Goal: Transaction & Acquisition: Purchase product/service

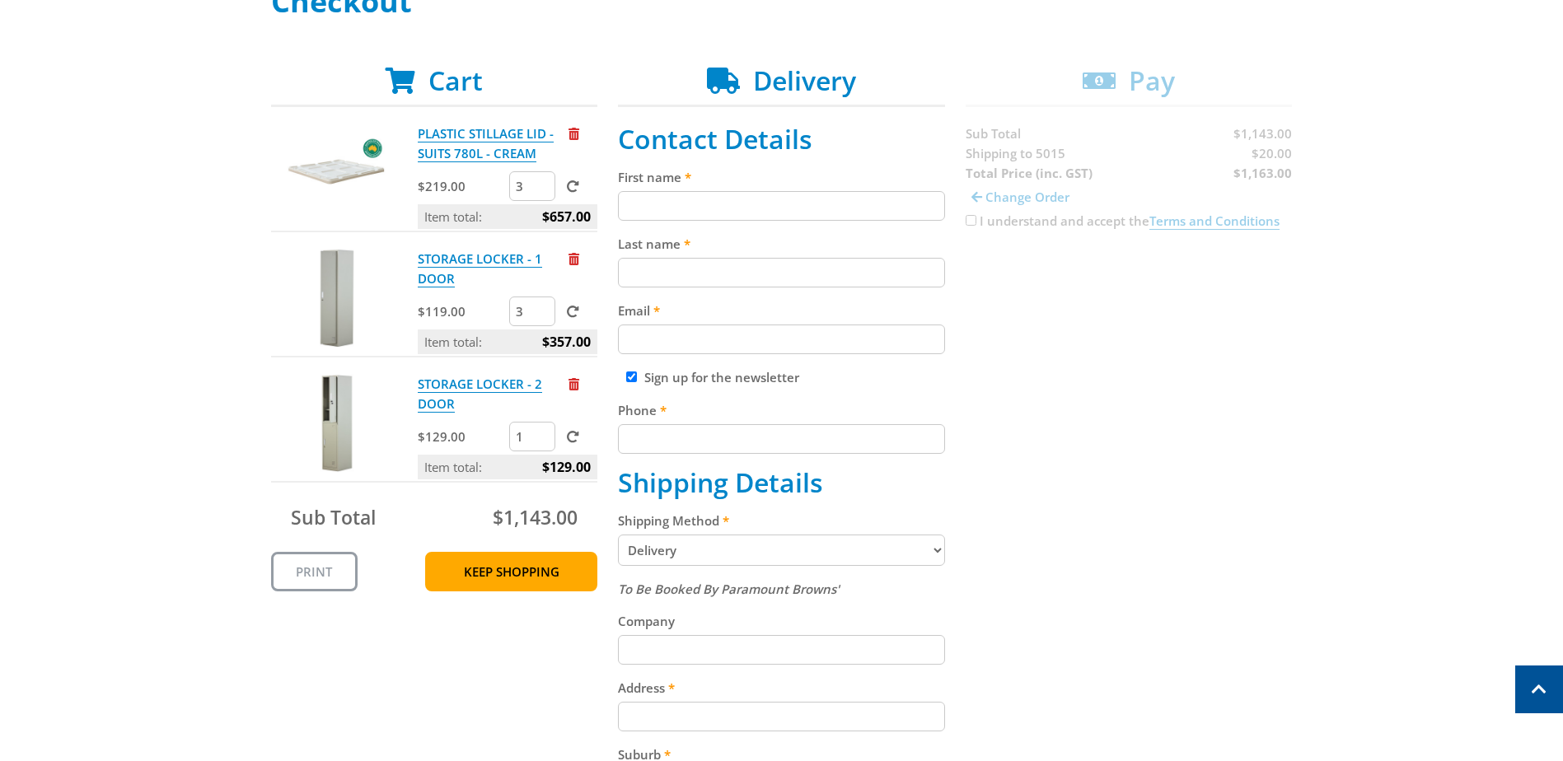
scroll to position [247, 0]
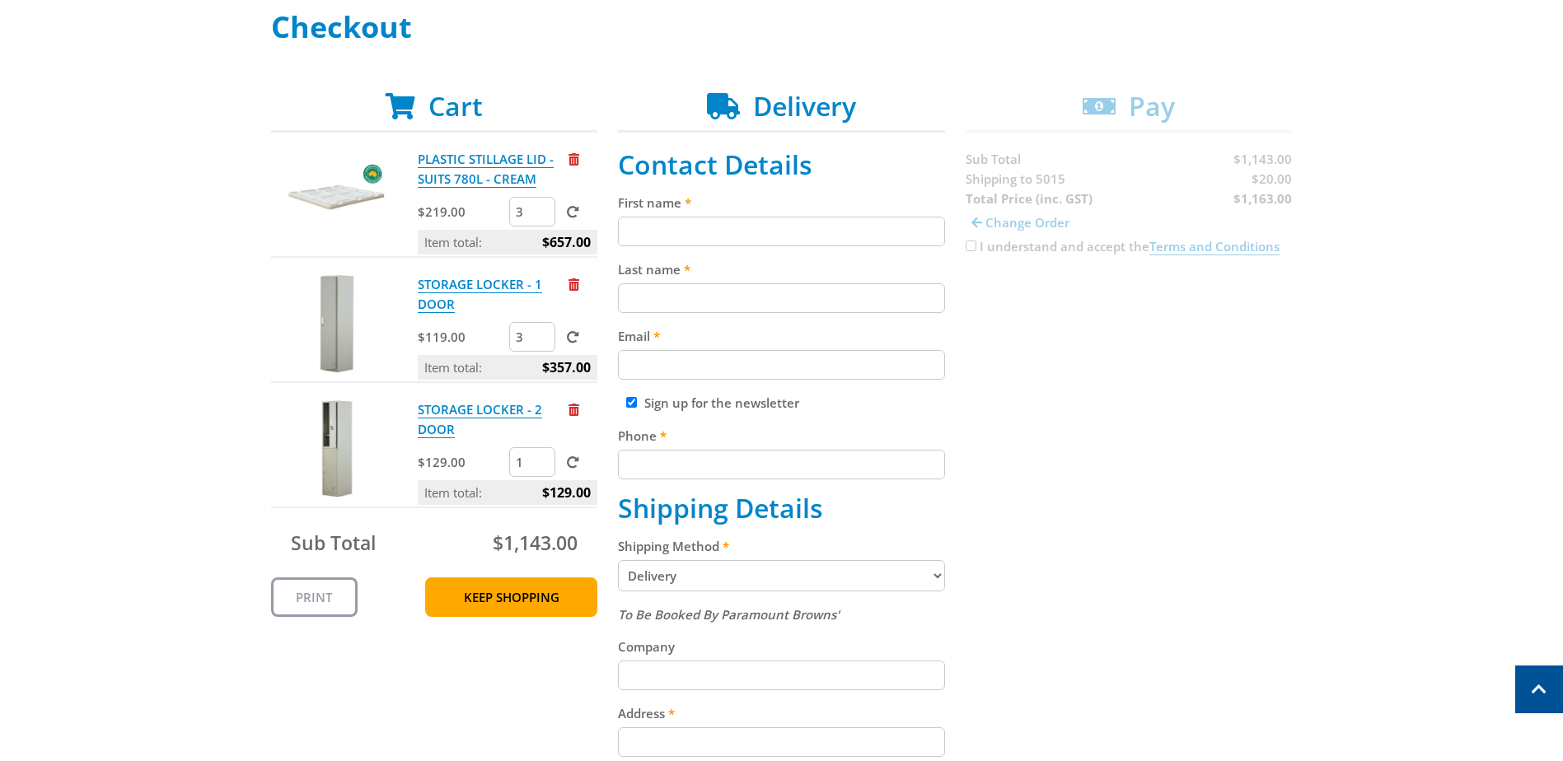
click at [673, 236] on input "First name" at bounding box center [781, 232] width 327 height 30
type input "GERMAN"
type input "[PERSON_NAME]"
type input "german.galindo@boortmalt.com"
type input "0419417961"
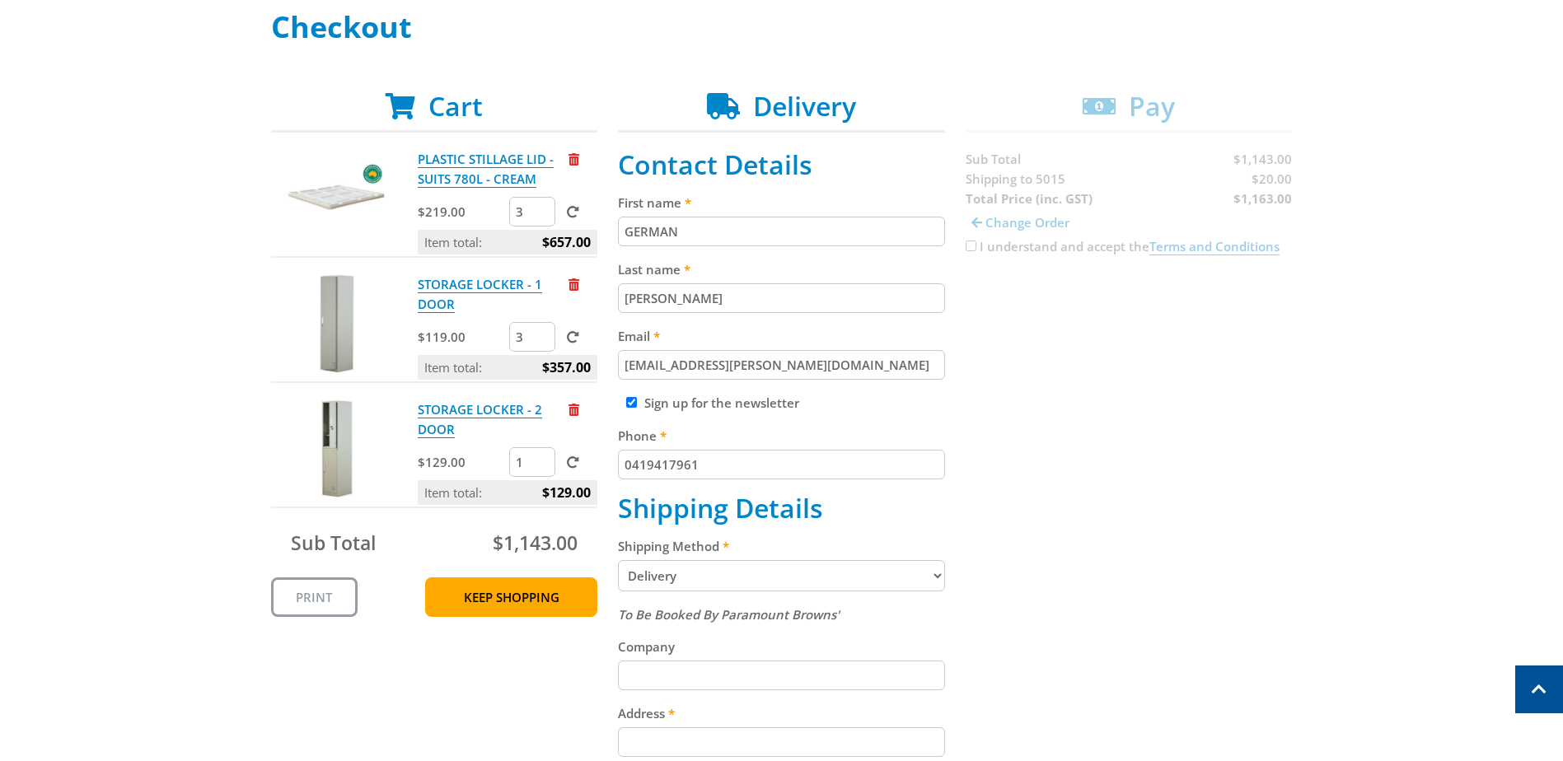
type input "Boortmalt Asia Pacific Pty Ltd"
select select "SA"
type input "Av de las colectividades S/N"
type input "Ingeniero White"
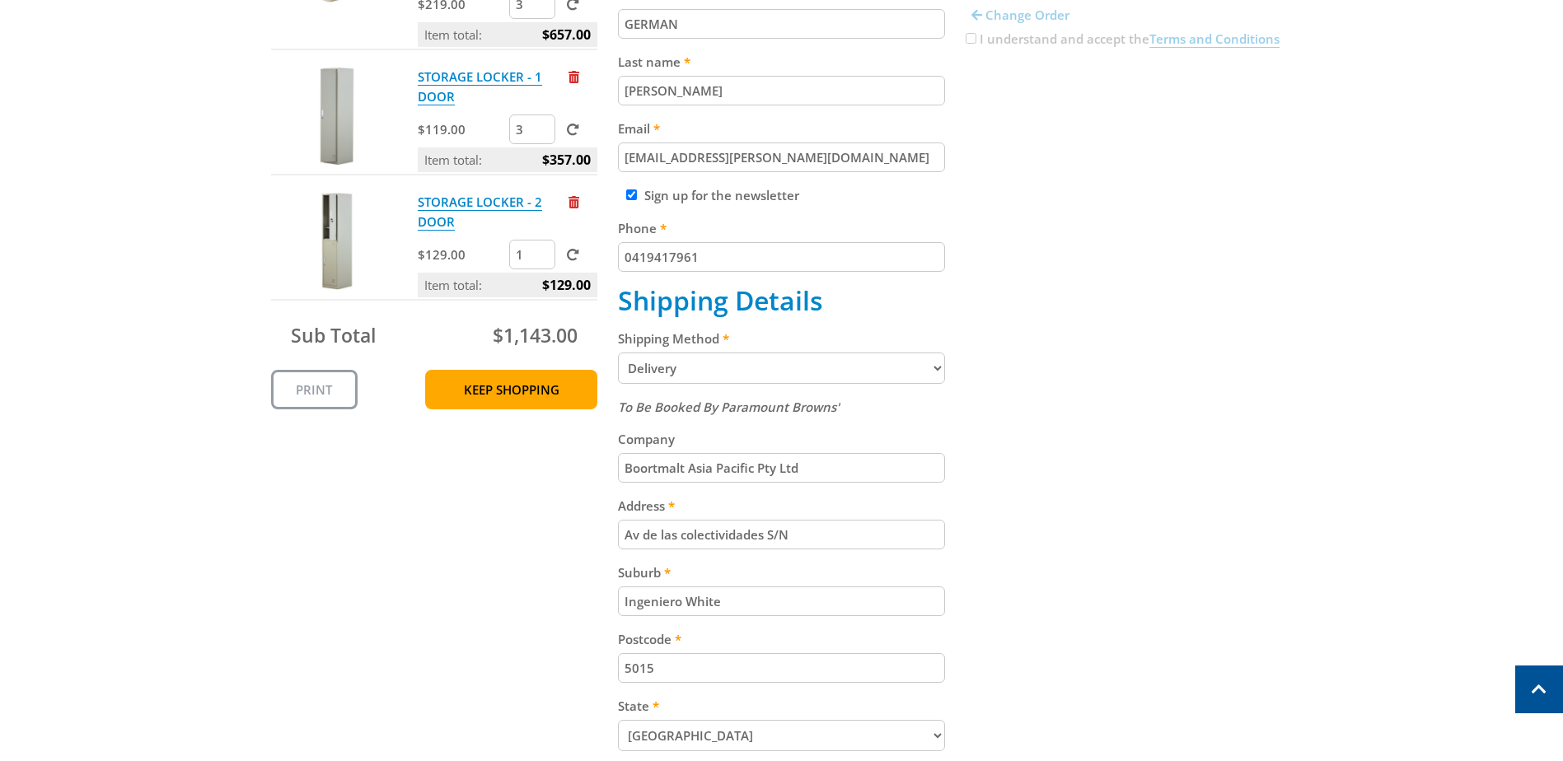
scroll to position [494, 0]
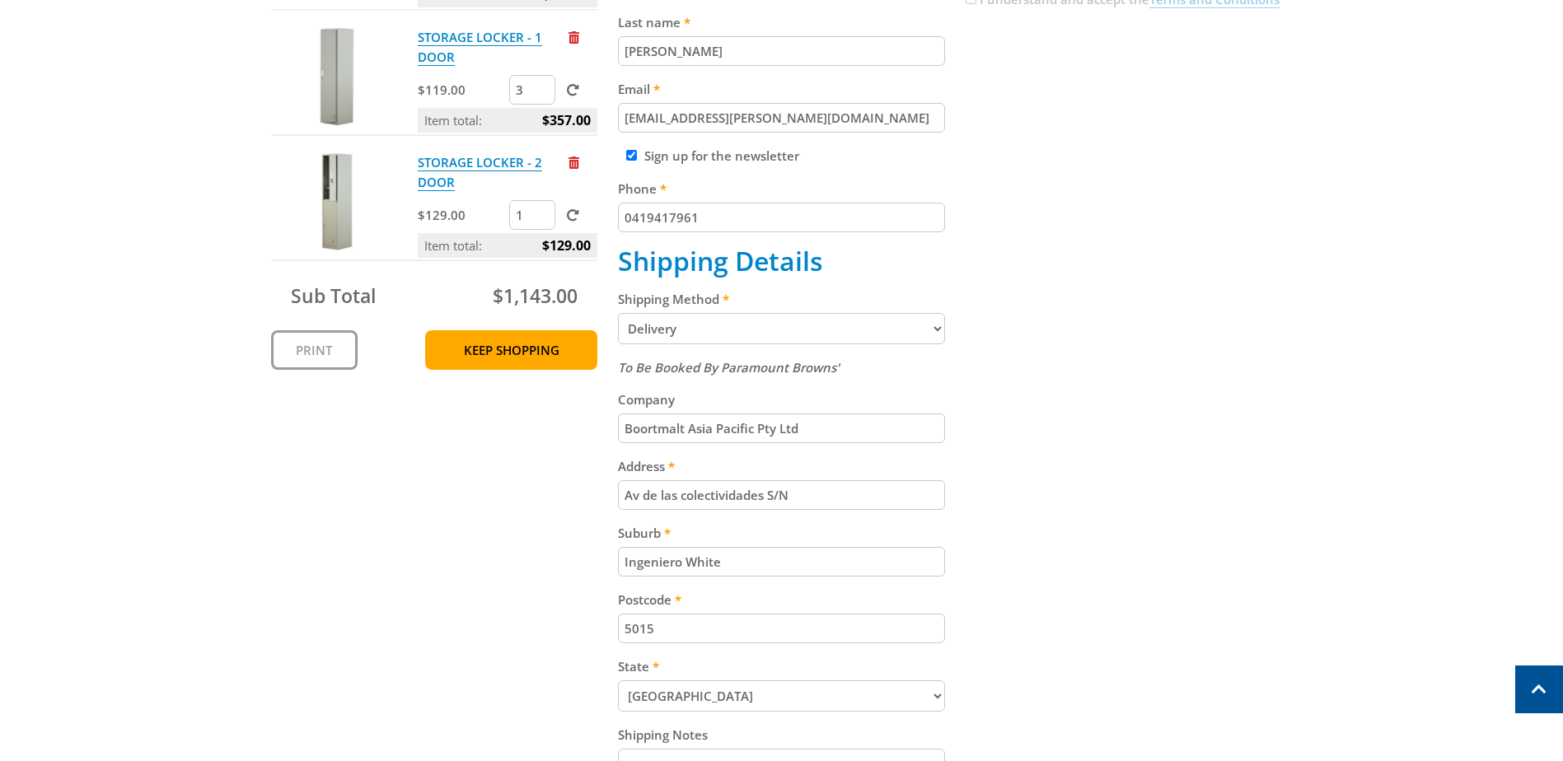
drag, startPoint x: 862, startPoint y: 499, endPoint x: 599, endPoint y: 504, distance: 262.8
click at [599, 504] on div "Cart PLASTIC STILLAGE LID - SUITS 780L - CREAM $219.00 3 Item total: $657.00 ST…" at bounding box center [781, 370] width 1021 height 1053
type input "98-102 Ocean Steamers, Port Adelaide, 5015, SA"
drag, startPoint x: 729, startPoint y: 563, endPoint x: 597, endPoint y: 577, distance: 132.4
click at [597, 577] on div "Cart PLASTIC STILLAGE LID - SUITS 780L - CREAM $219.00 3 Item total: $657.00 ST…" at bounding box center [781, 370] width 1021 height 1053
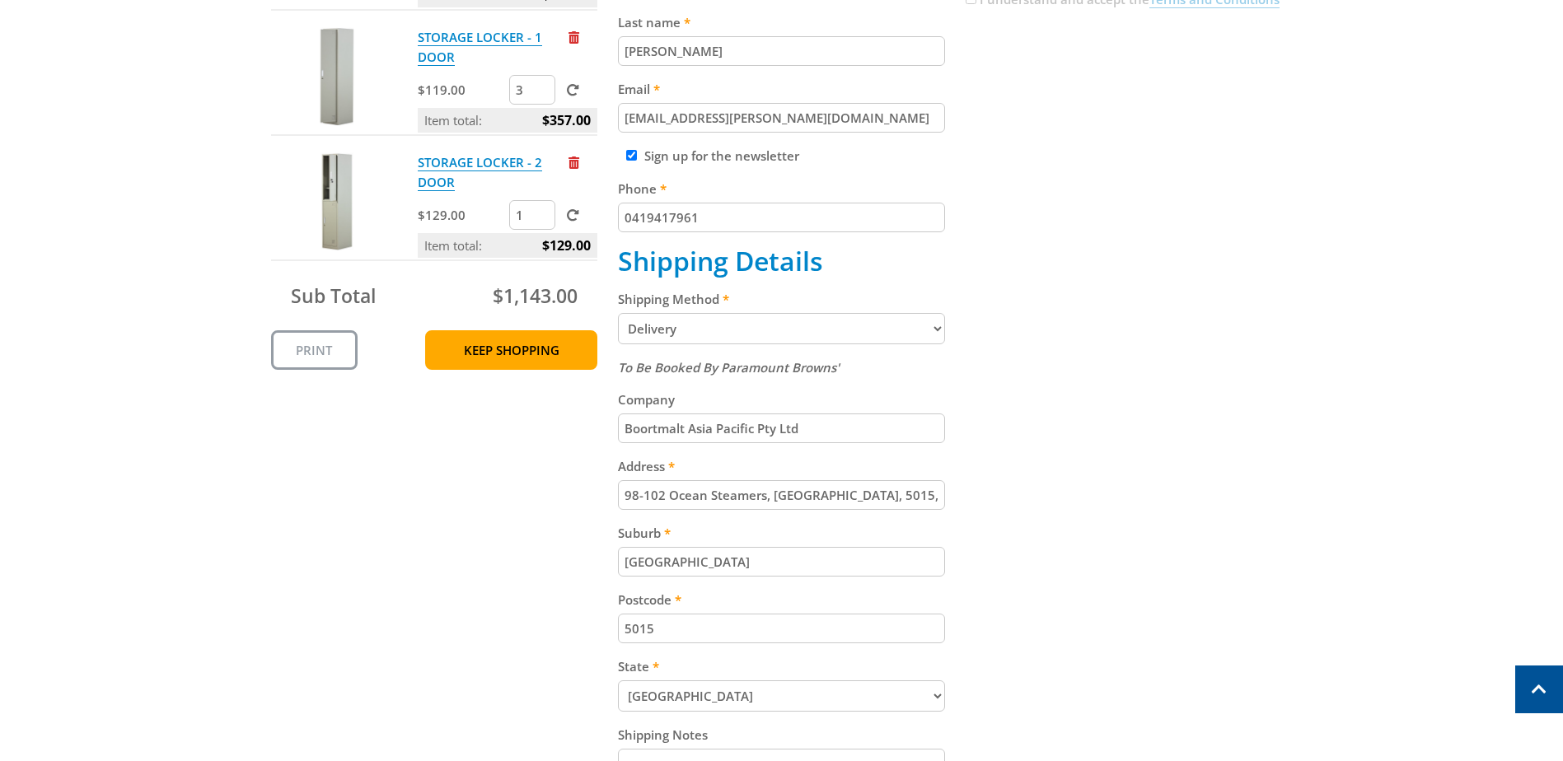
type input "Port Adelaide"
click at [493, 570] on div "Cart PLASTIC STILLAGE LID - SUITS 780L - CREAM $219.00 3 Item total: $657.00 ST…" at bounding box center [781, 370] width 1021 height 1053
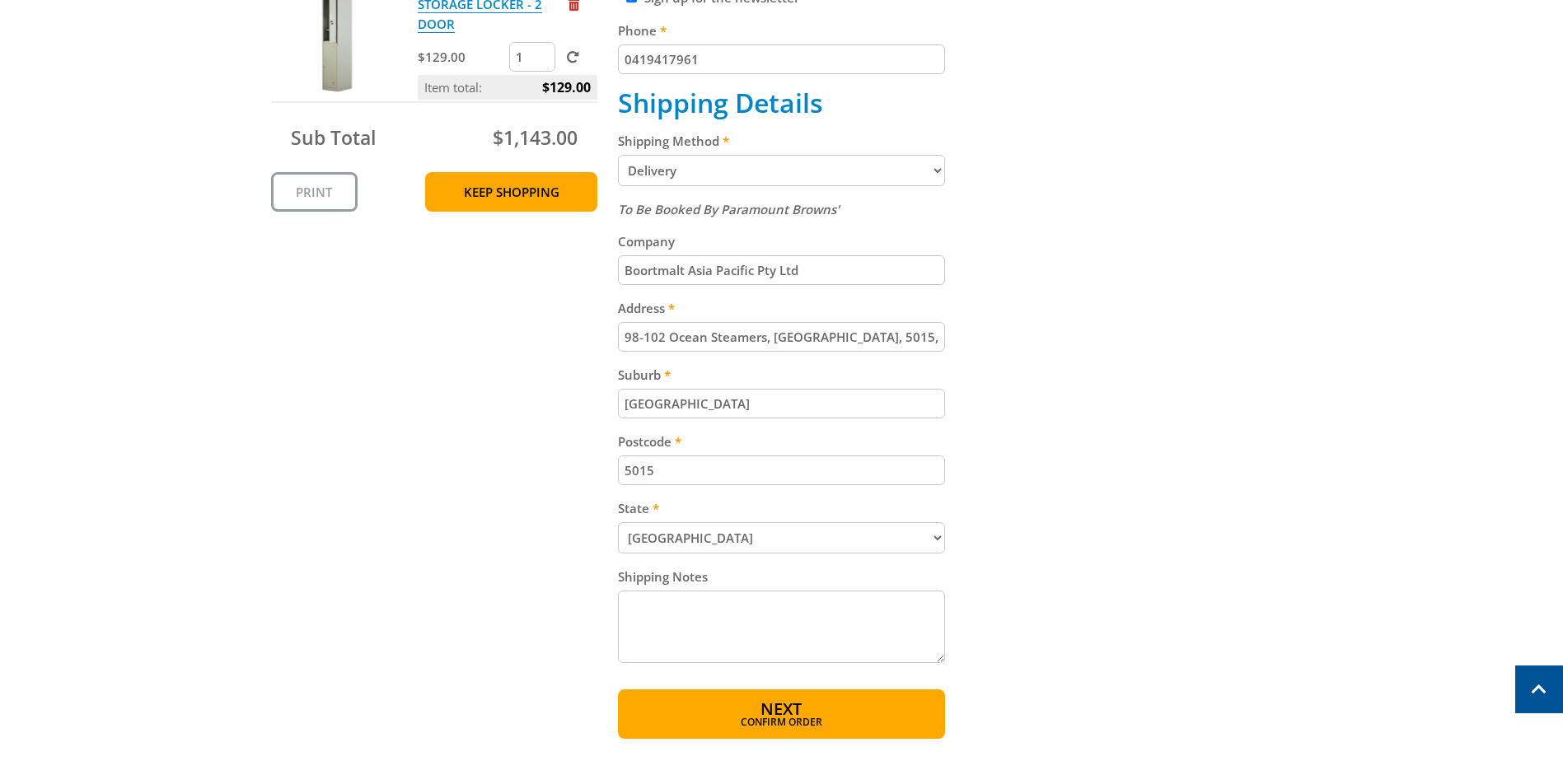
scroll to position [659, 0]
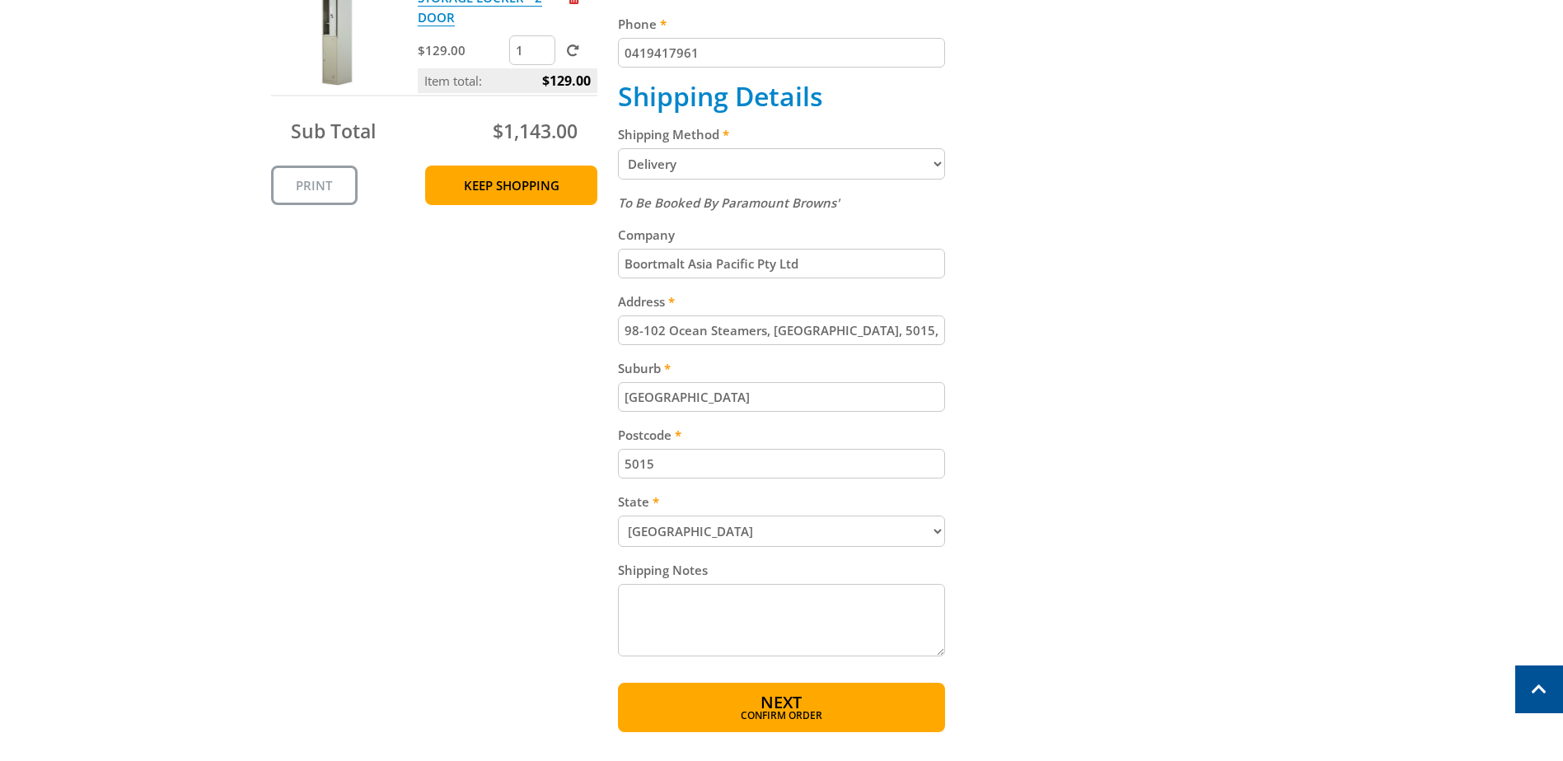
click at [934, 338] on input "98-102 Ocean Steamers, Port Adelaide, 5015, SA" at bounding box center [781, 330] width 327 height 30
type input "98-102 Ocean Steamers"
click at [1034, 333] on div "Cart PLASTIC STILLAGE LID - SUITS 780L - CREAM $219.00 3 Item total: $657.00 ST…" at bounding box center [781, 205] width 1021 height 1053
click at [648, 628] on textarea "Shipping Notes" at bounding box center [781, 620] width 327 height 72
type textarea "Enter the site through gate n2."
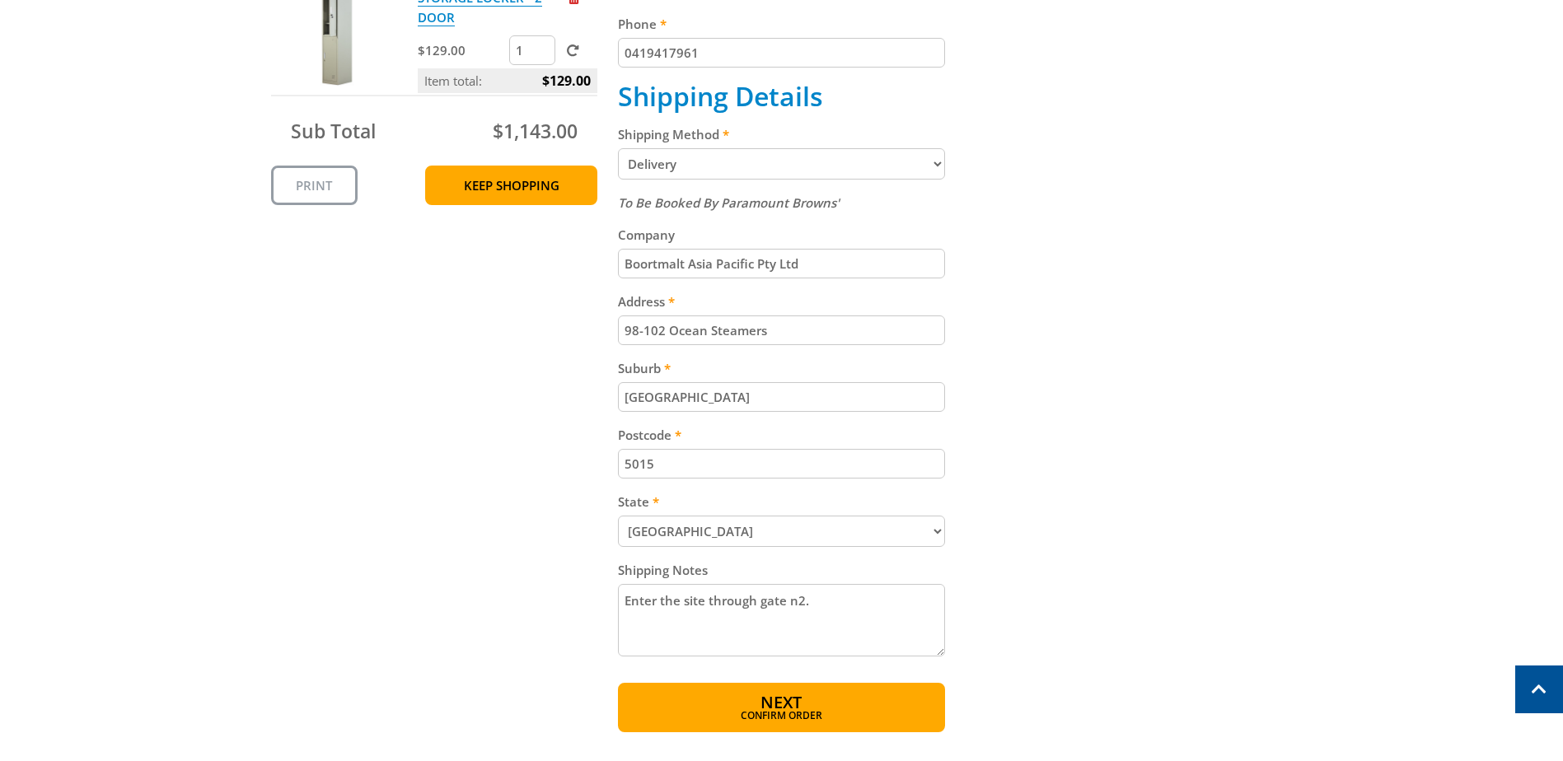
drag, startPoint x: 725, startPoint y: 605, endPoint x: 1132, endPoint y: 523, distance: 415.1
click at [1132, 523] on div "Cart PLASTIC STILLAGE LID - SUITS 780L - CREAM $219.00 3 Item total: $657.00 ST…" at bounding box center [781, 205] width 1021 height 1053
click at [1175, 583] on div "Cart PLASTIC STILLAGE LID - SUITS 780L - CREAM $219.00 3 Item total: $657.00 ST…" at bounding box center [781, 205] width 1021 height 1053
click at [1165, 534] on div "Cart PLASTIC STILLAGE LID - SUITS 780L - CREAM $219.00 3 Item total: $657.00 ST…" at bounding box center [781, 205] width 1021 height 1053
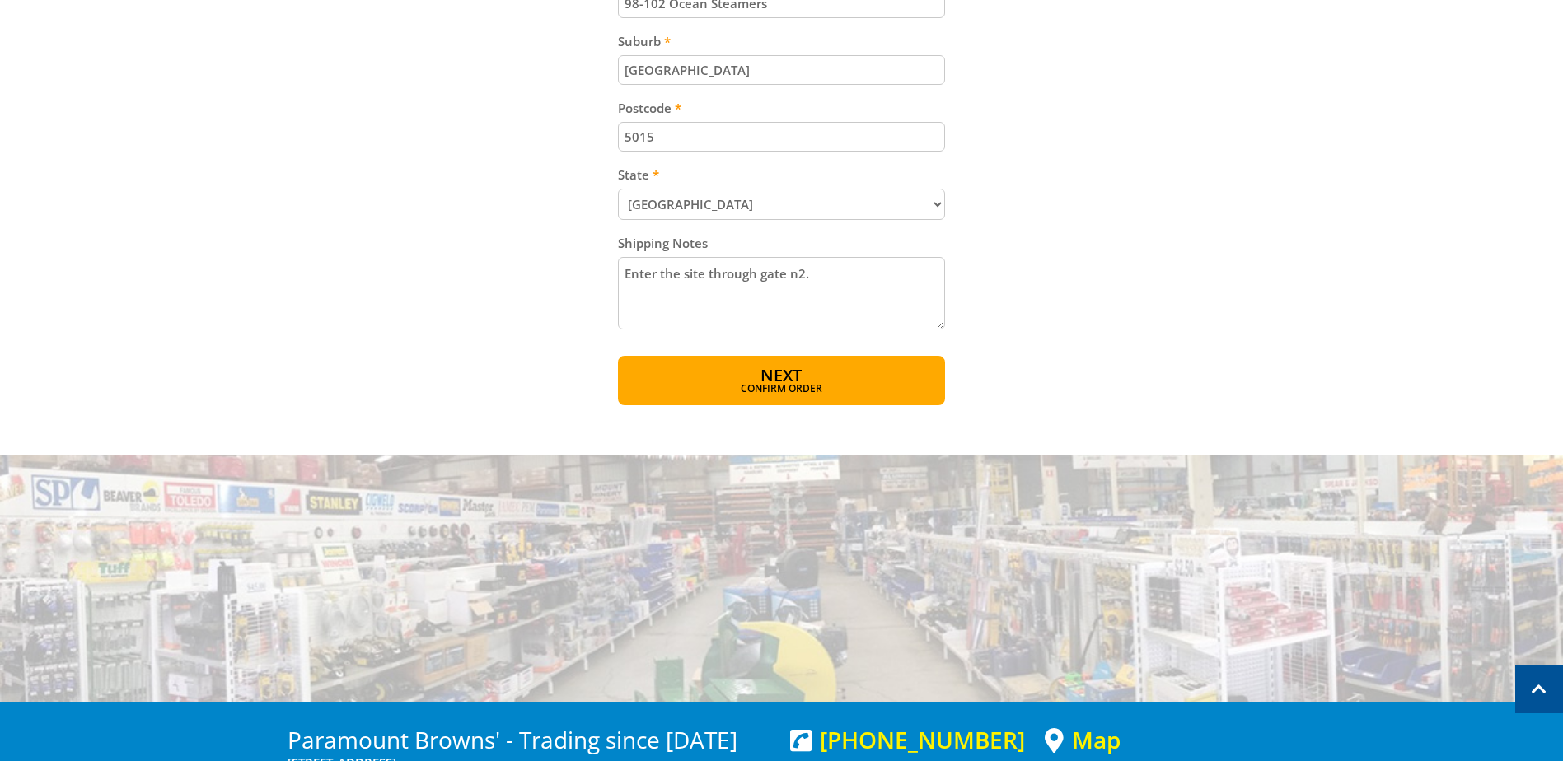
scroll to position [988, 0]
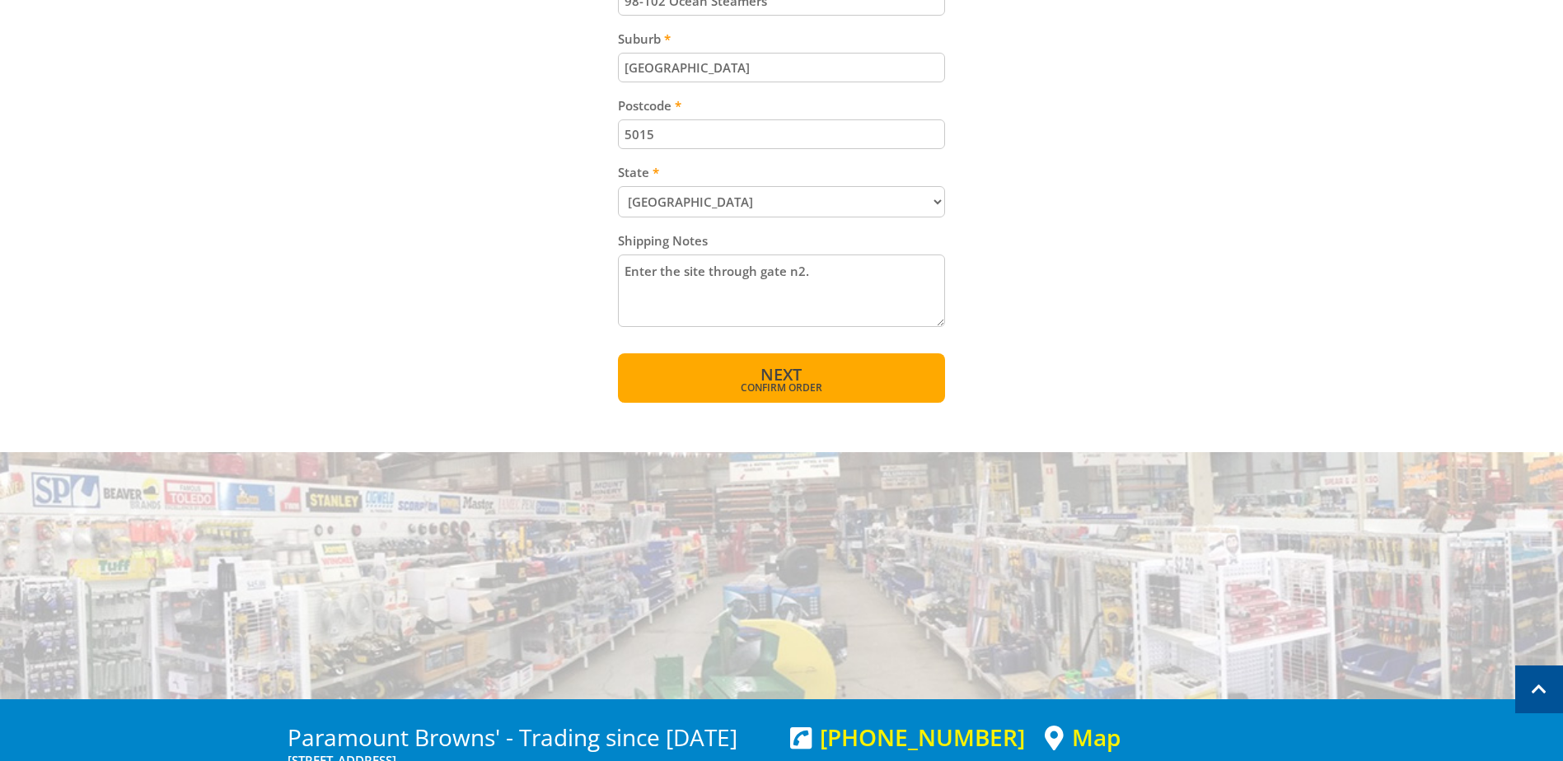
click at [792, 376] on span "Next" at bounding box center [780, 374] width 41 height 22
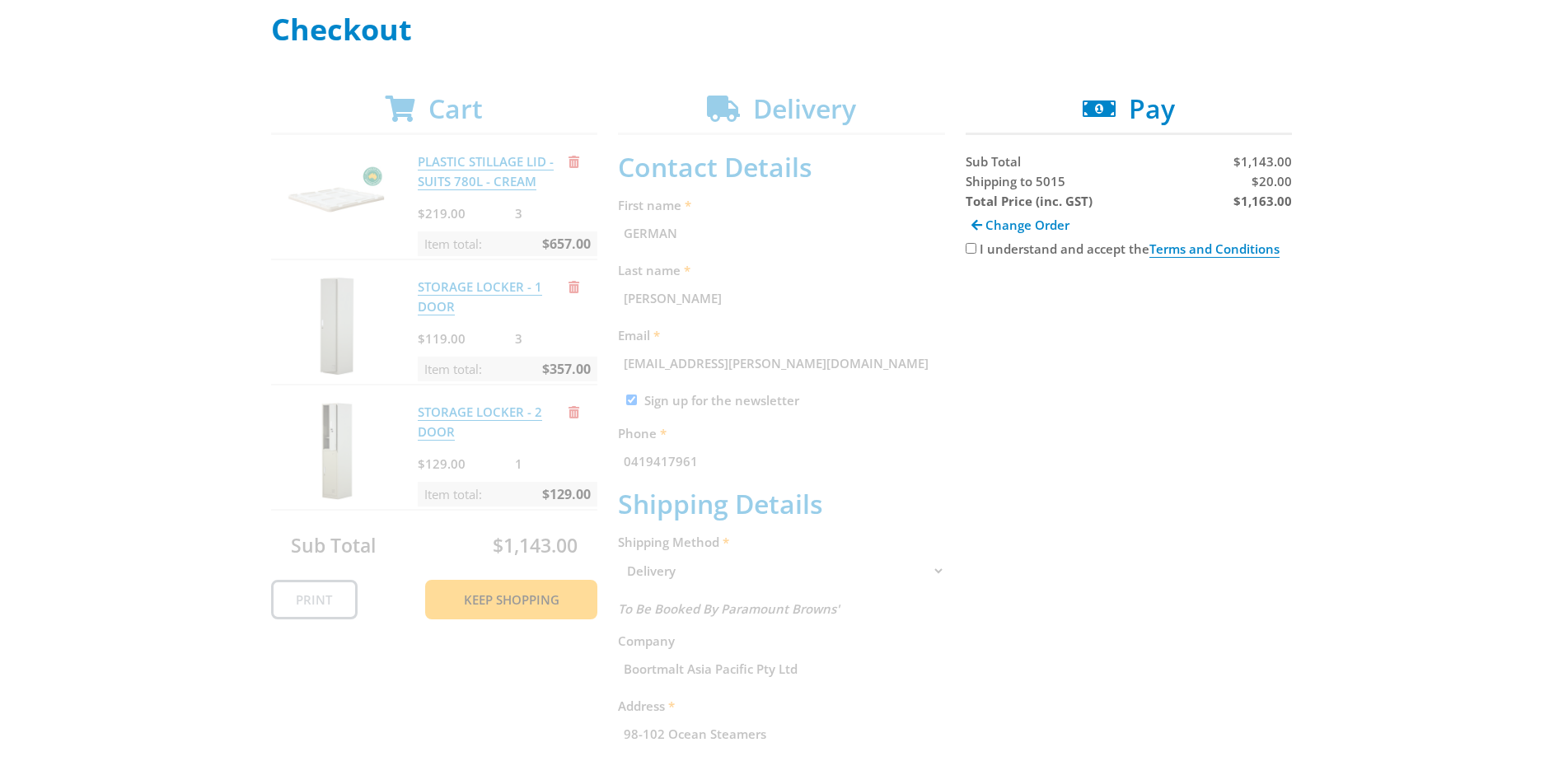
scroll to position [247, 0]
click at [967, 245] on input "I understand and accept the Terms and Conditions" at bounding box center [970, 246] width 11 height 11
checkbox input "true"
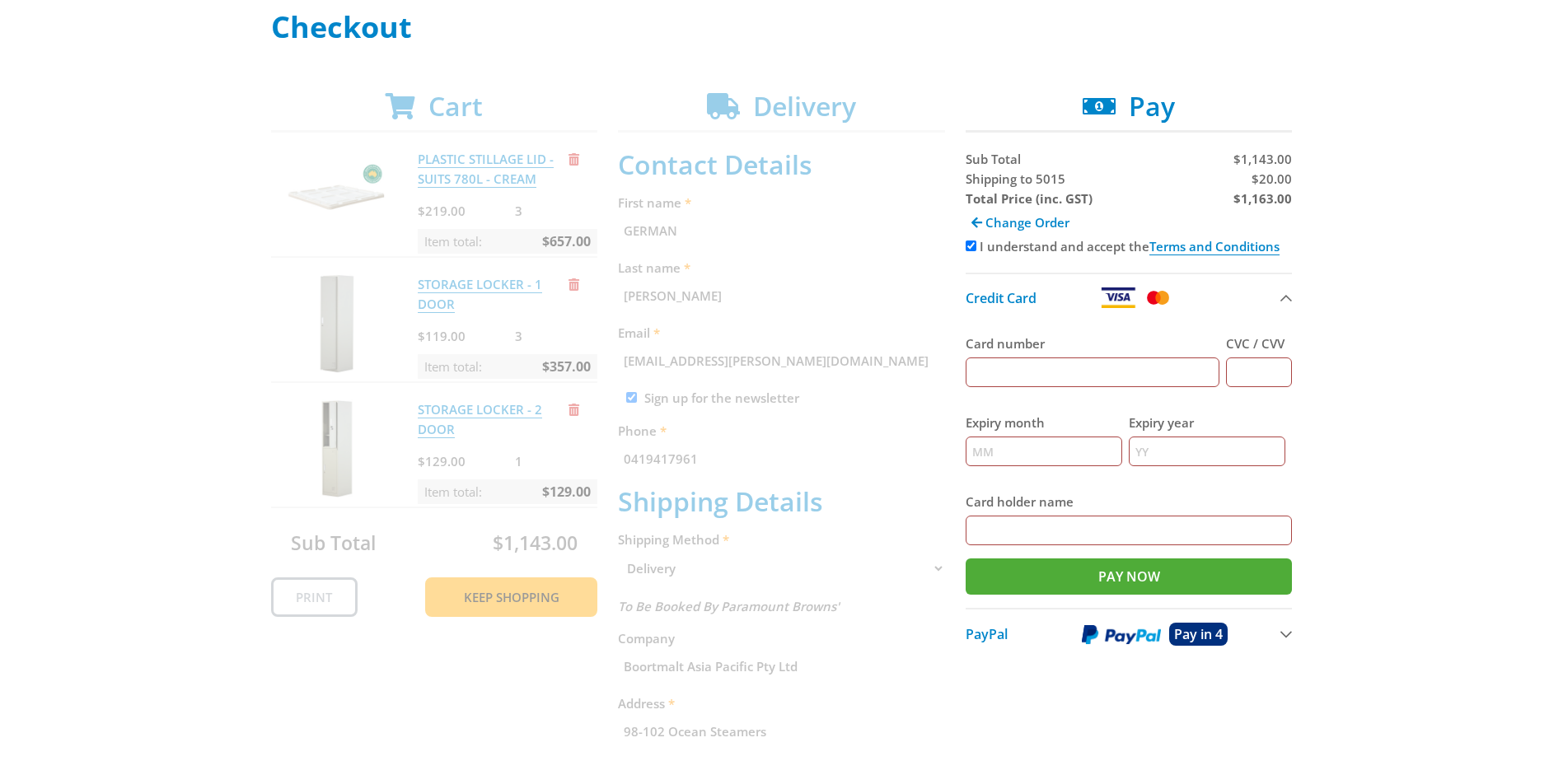
click at [1179, 368] on input "Card number" at bounding box center [1092, 372] width 255 height 30
type input "4564809207913173"
type input "11"
type input "2027"
type input "Boortmalt AP German Galindo"
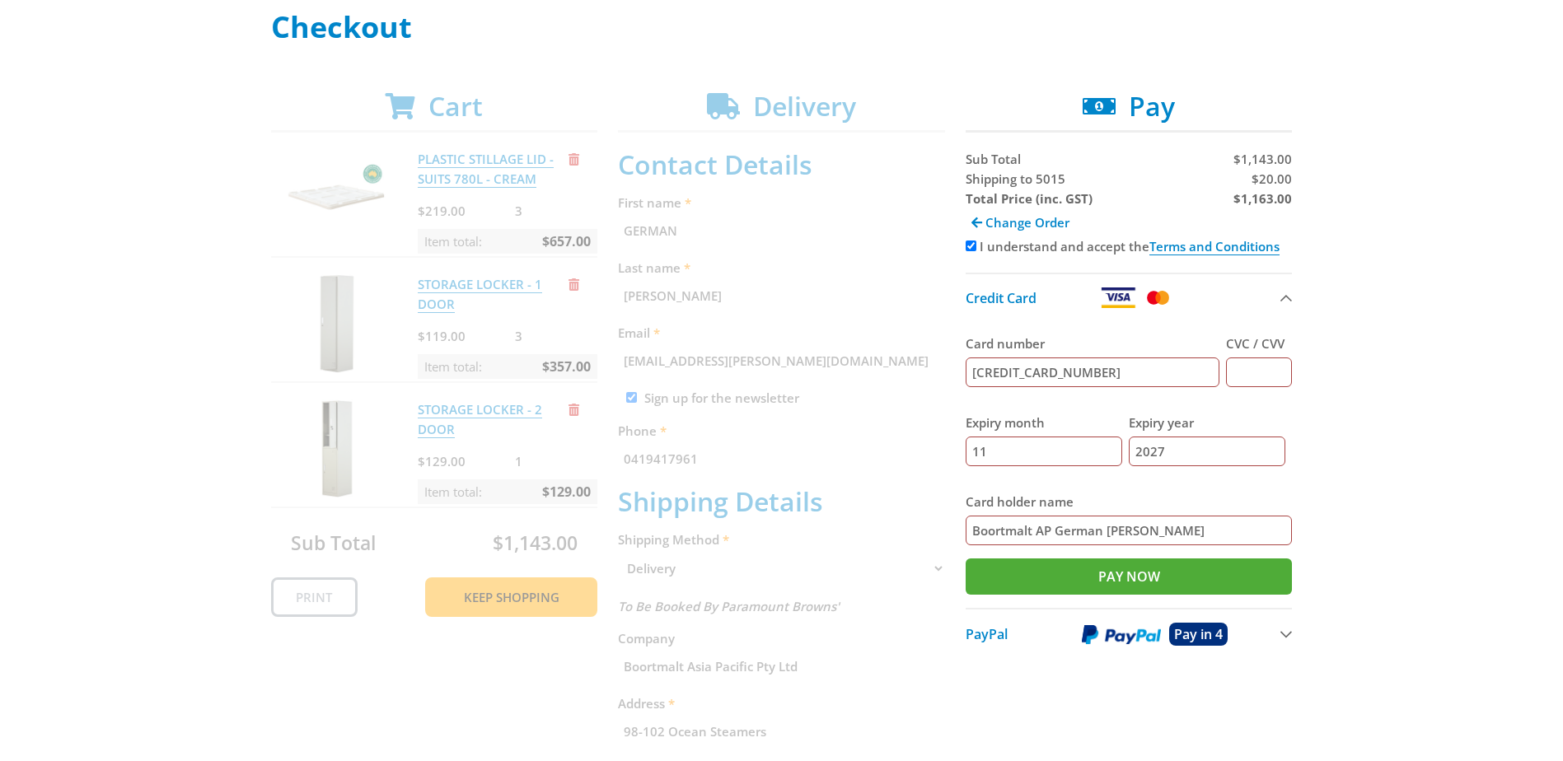
click at [1261, 354] on div "CVC / CVV" at bounding box center [1259, 361] width 66 height 54
click at [1261, 364] on input "CVC / CVV" at bounding box center [1259, 372] width 66 height 30
type input "575"
click at [1193, 579] on input "Pay Now" at bounding box center [1128, 576] width 327 height 36
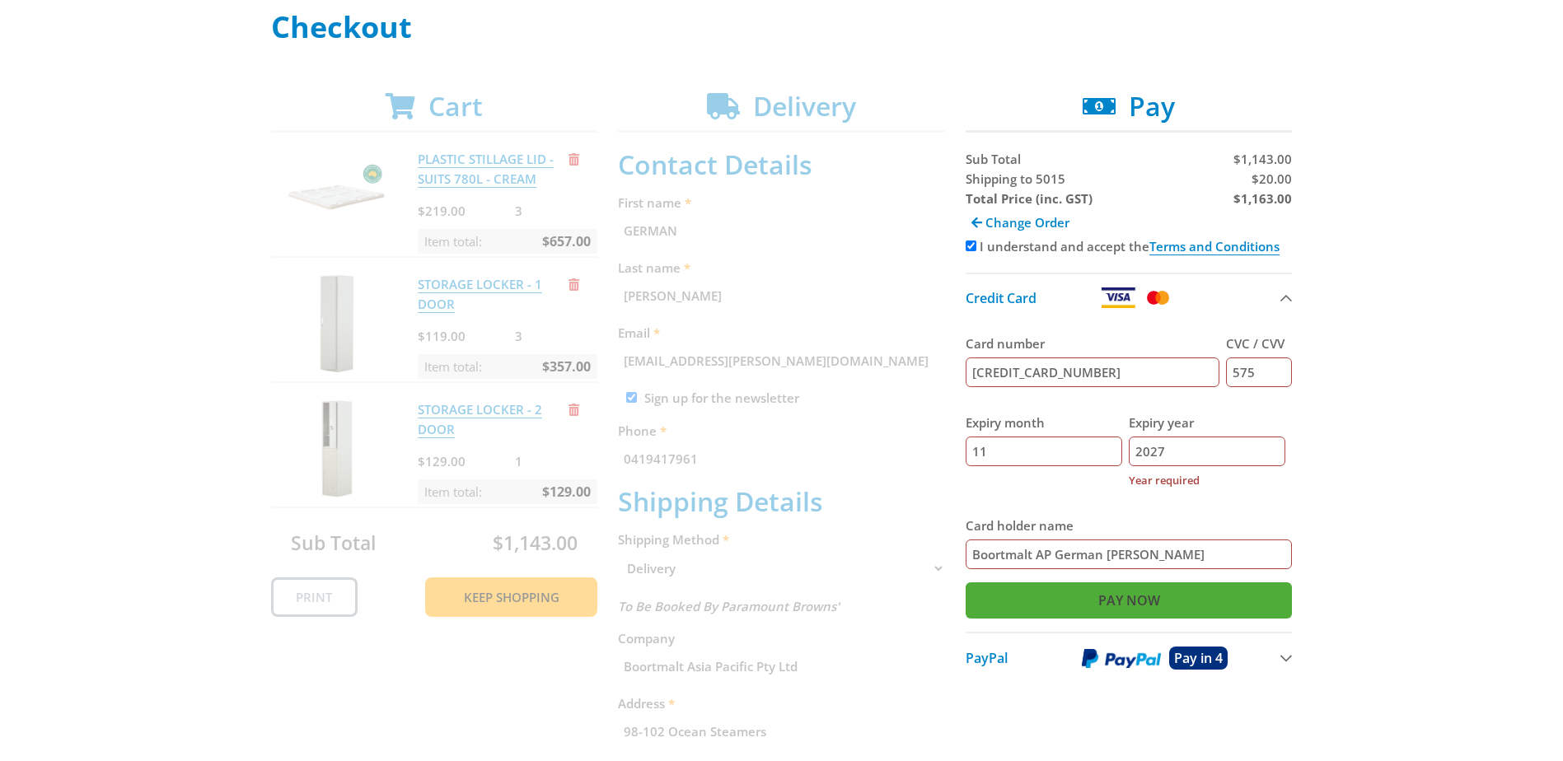
click at [1156, 594] on input "Pay Now" at bounding box center [1128, 600] width 327 height 36
click at [1152, 451] on input "2027" at bounding box center [1206, 452] width 156 height 30
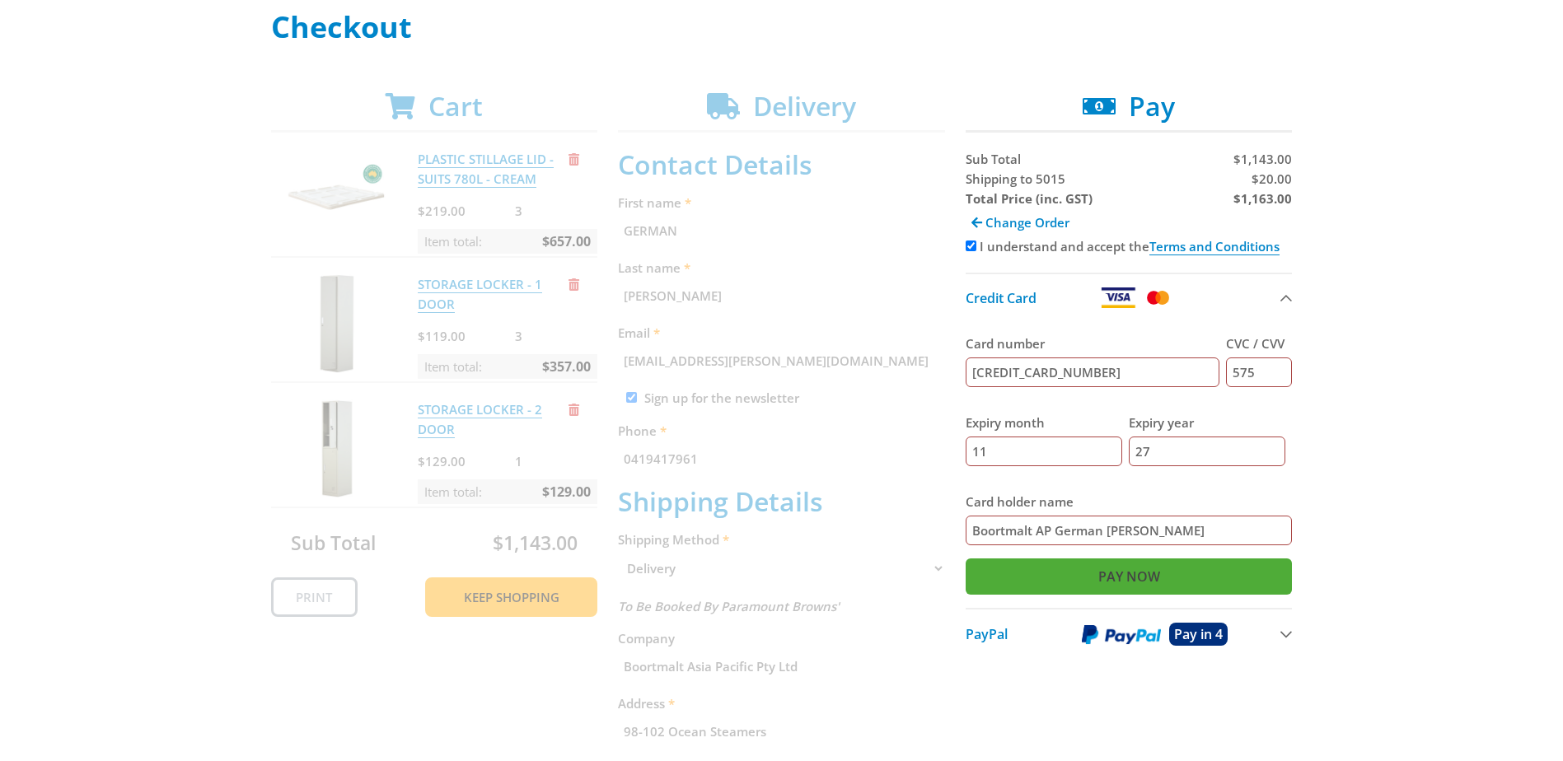
type input "27"
click at [1078, 572] on input "Pay Now" at bounding box center [1128, 576] width 327 height 36
type input "Paying..."
